Goal: Transaction & Acquisition: Purchase product/service

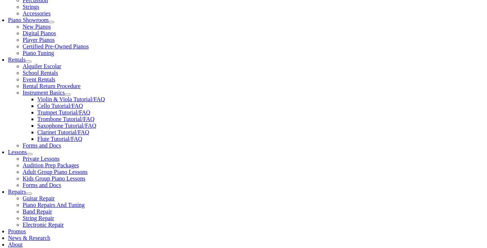
scroll to position [212, 0]
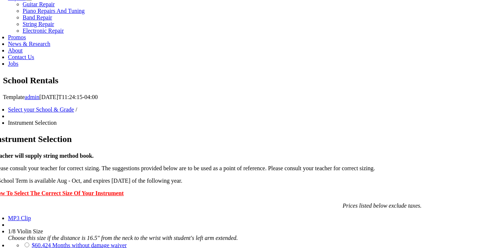
scroll to position [403, 0]
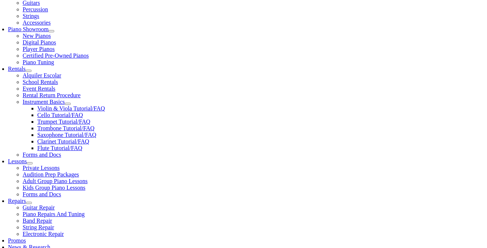
scroll to position [200, 0]
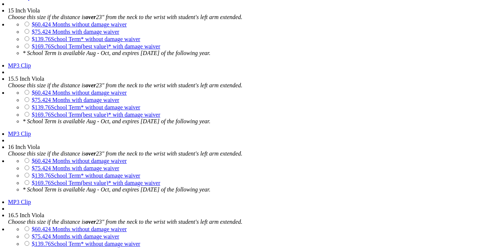
scroll to position [1283, 0]
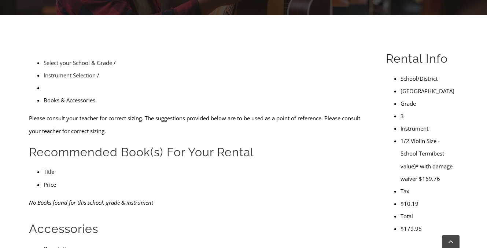
scroll to position [184, 0]
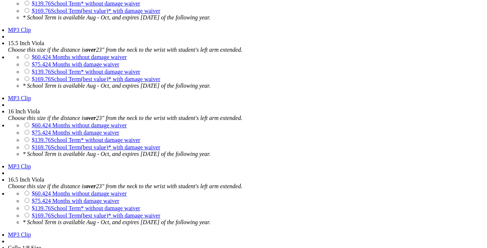
scroll to position [1273, 0]
